Goal: Download file/media

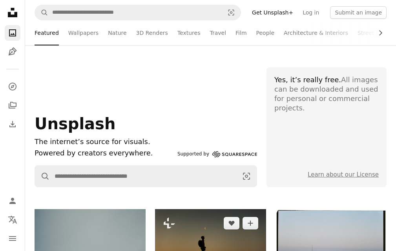
click at [177, 209] on img at bounding box center [210, 246] width 111 height 74
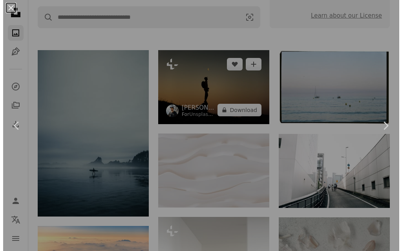
scroll to position [159, 0]
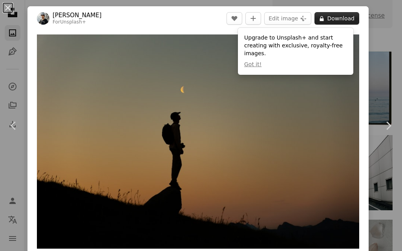
click at [335, 24] on button "A lock Download" at bounding box center [336, 18] width 45 height 13
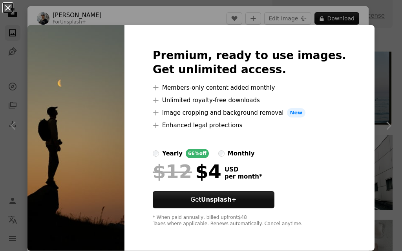
click at [11, 10] on button "An X shape" at bounding box center [7, 7] width 9 height 9
